Goal: Navigation & Orientation: Go to known website

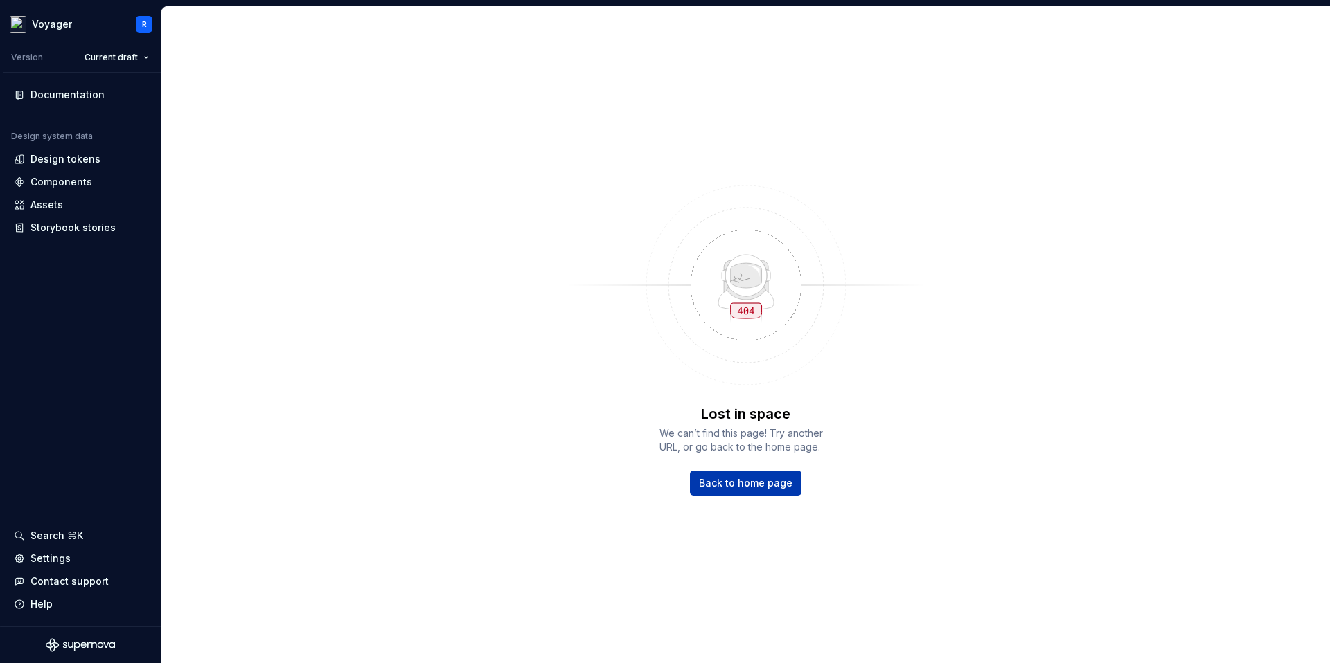
click at [754, 472] on link "Back to home page" at bounding box center [746, 483] width 112 height 25
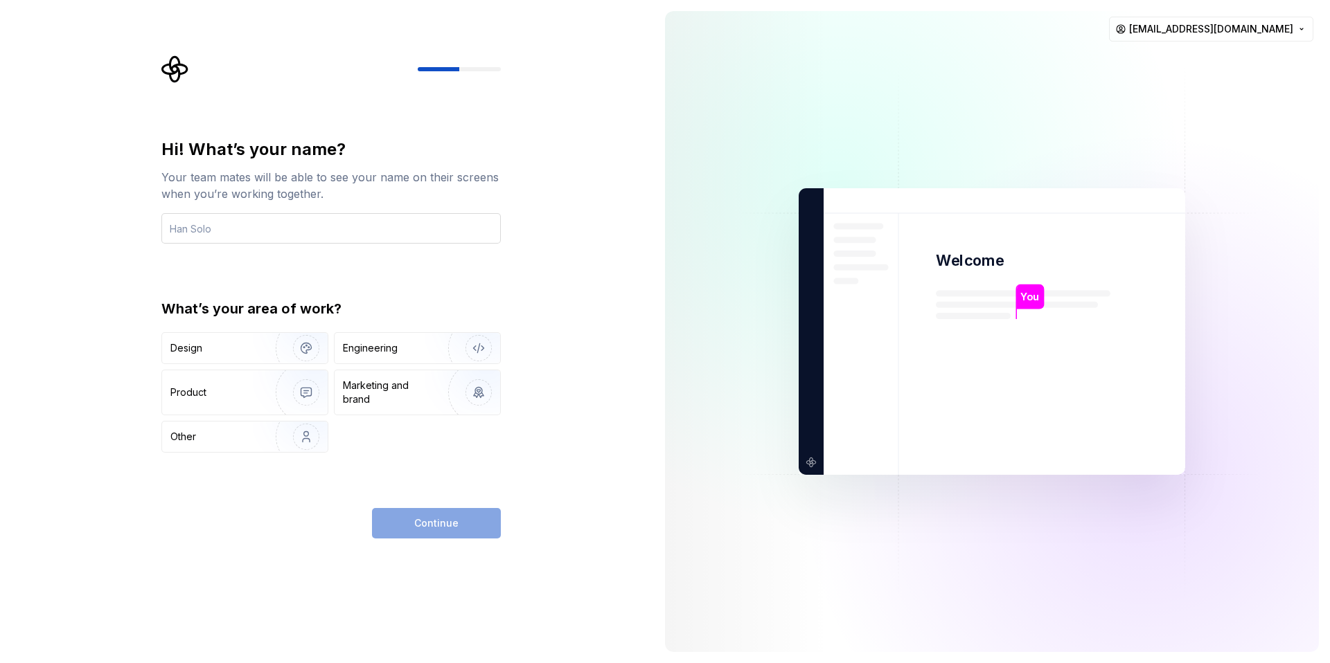
click at [421, 239] on input "text" at bounding box center [330, 228] width 339 height 30
click at [1139, 36] on html "Hi! What’s your name? Your team mates will be able to see your name on their sc…" at bounding box center [665, 331] width 1330 height 663
click at [618, 346] on html "Hi! What’s your name? Your team mates will be able to see your name on their sc…" at bounding box center [665, 331] width 1330 height 663
click at [1182, 21] on html "Hi! What’s your name? Your team mates will be able to see your name on their sc…" at bounding box center [665, 331] width 1330 height 663
click at [1182, 25] on html "Hi! What’s your name? Your team mates will be able to see your name on their sc…" at bounding box center [665, 331] width 1330 height 663
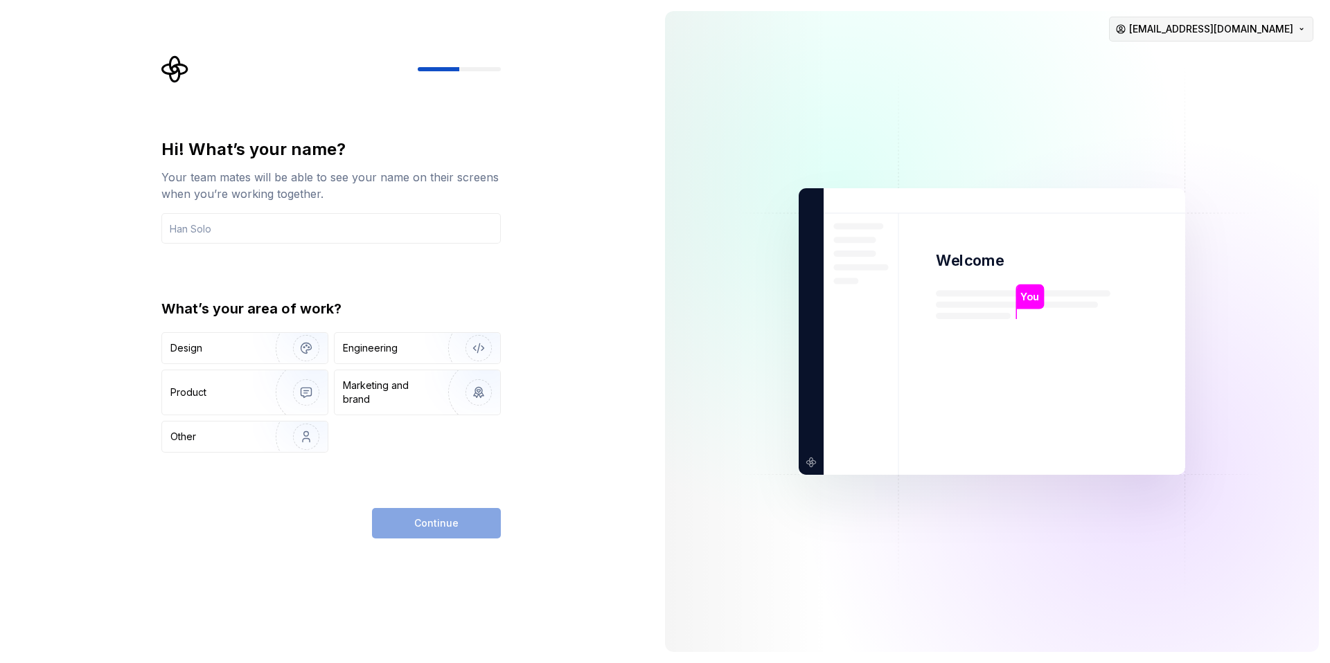
click at [1182, 24] on html "Hi! What’s your name? Your team mates will be able to see your name on their sc…" at bounding box center [665, 331] width 1330 height 663
click at [1143, 59] on div "Sign out" at bounding box center [1183, 59] width 132 height 14
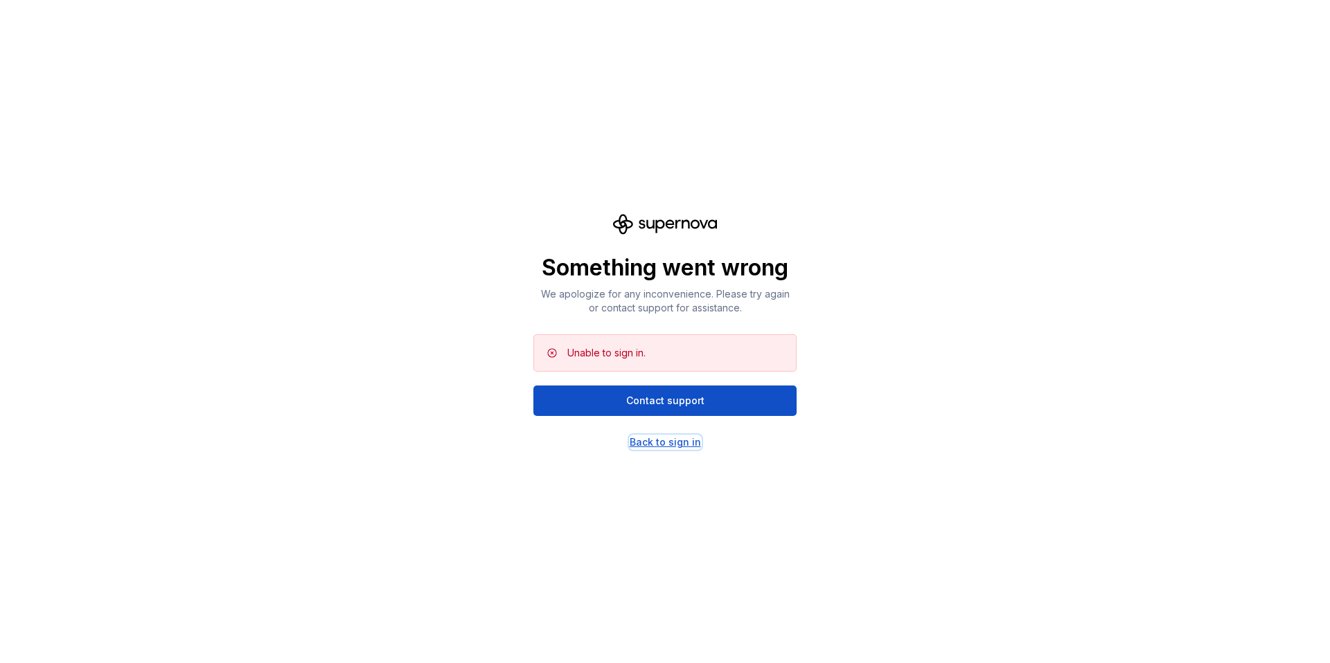
click at [655, 440] on div "Back to sign in" at bounding box center [665, 443] width 71 height 14
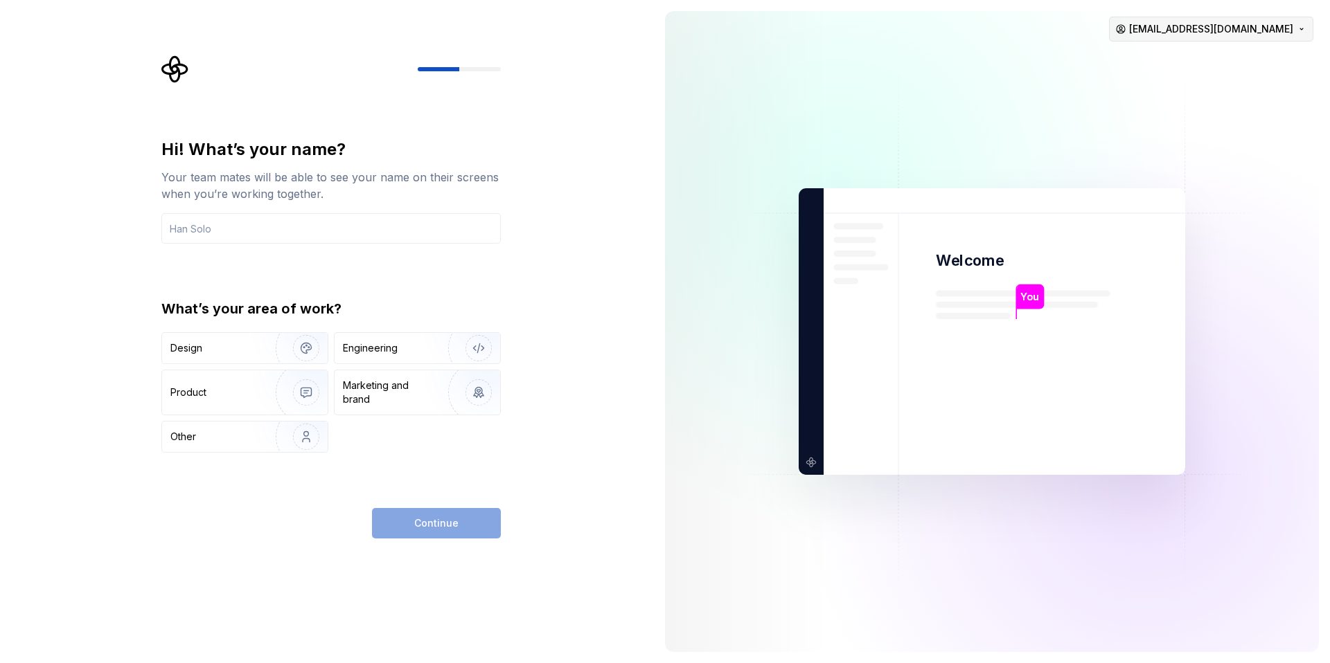
click at [1177, 28] on html "Hi! What’s your name? Your team mates will be able to see your name on their sc…" at bounding box center [665, 331] width 1330 height 663
click at [415, 571] on html "Hi! What’s your name? Your team mates will be able to see your name on their sc…" at bounding box center [665, 331] width 1330 height 663
click at [422, 542] on div "Hi! What’s your name? Your team mates will be able to see your name on their sc…" at bounding box center [327, 331] width 654 height 663
click at [427, 525] on div "Continue" at bounding box center [436, 523] width 129 height 30
click at [1234, 44] on img at bounding box center [991, 332] width 561 height 654
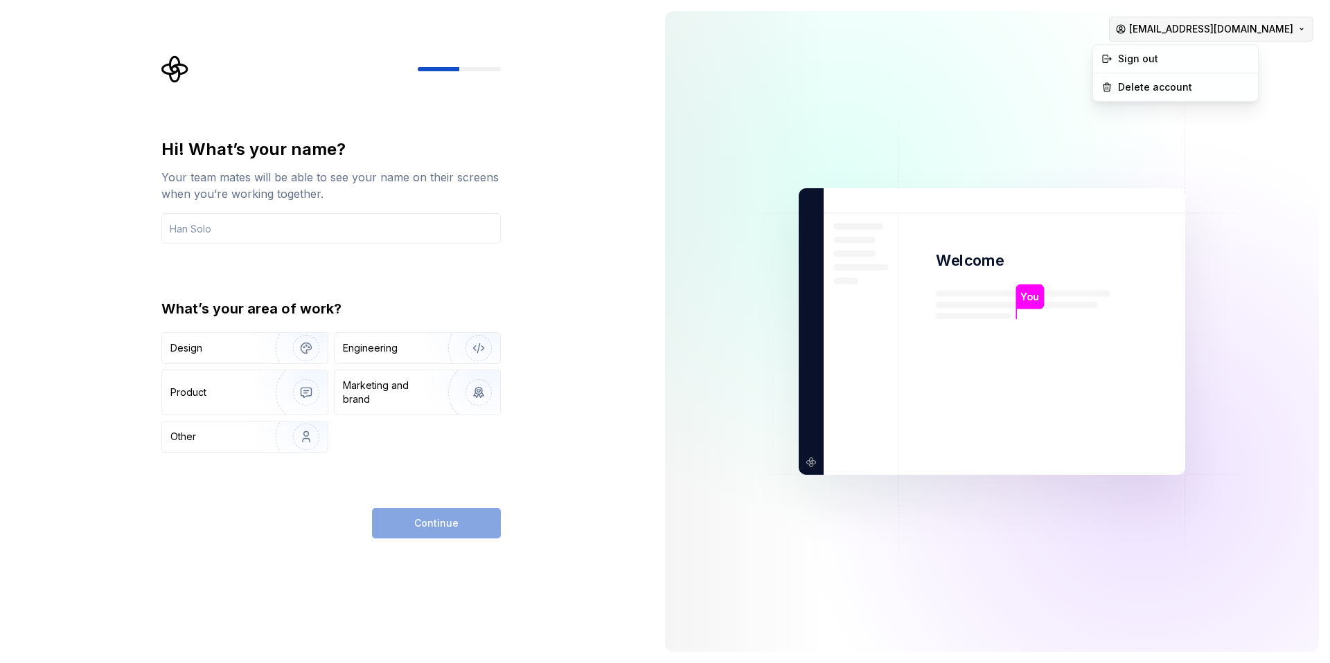
click at [1234, 30] on html "Hi! What’s your name? Your team mates will be able to see your name on their sc…" at bounding box center [665, 331] width 1330 height 663
click at [958, 39] on html "Hi! What’s your name? Your team mates will be able to see your name on their sc…" at bounding box center [665, 331] width 1330 height 663
